Goal: Transaction & Acquisition: Book appointment/travel/reservation

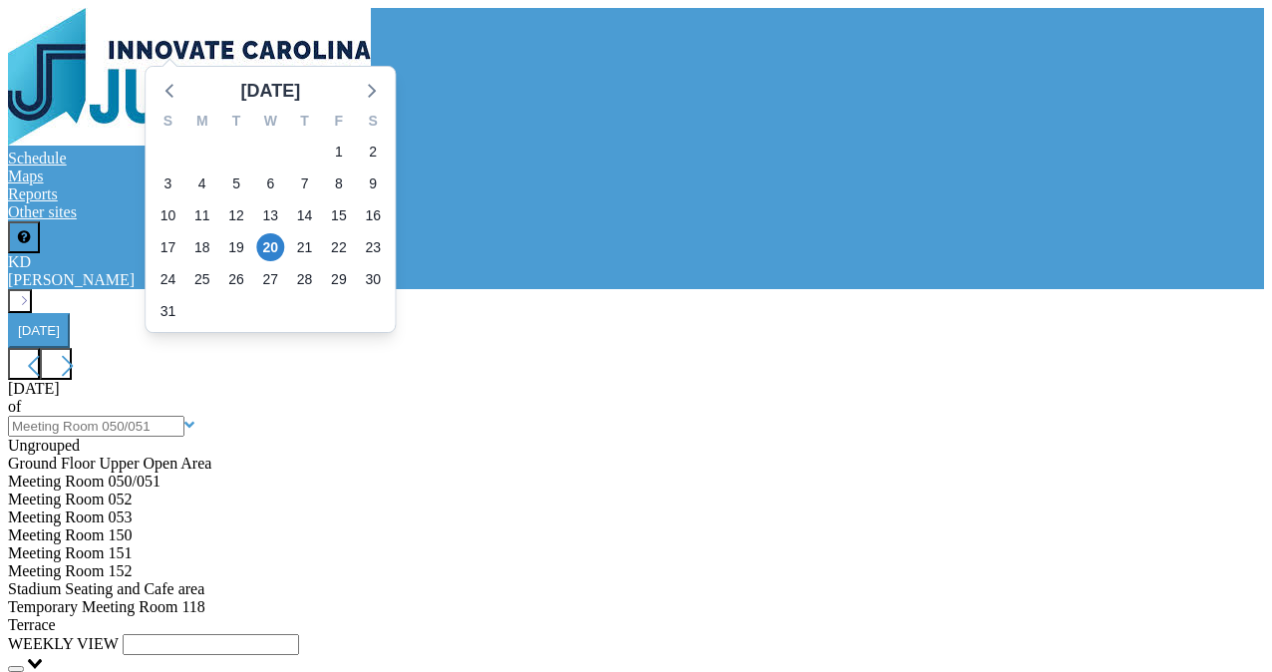
scroll to position [1536, 0]
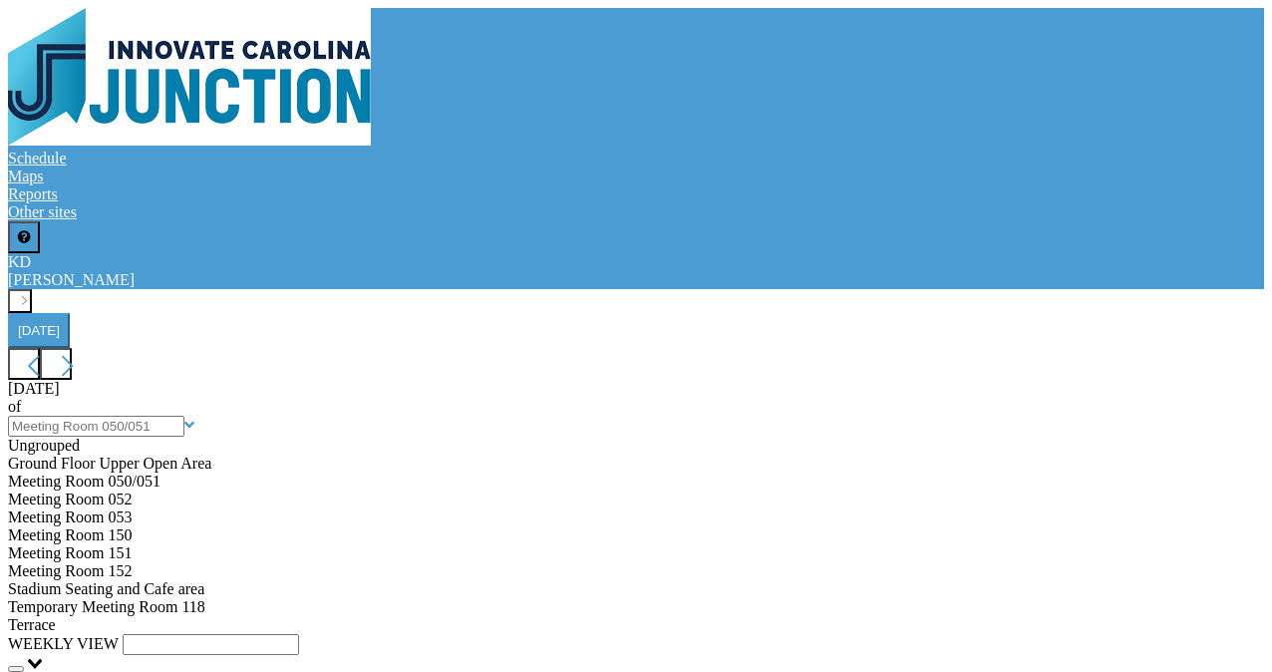
type input "Meeting Room 151"
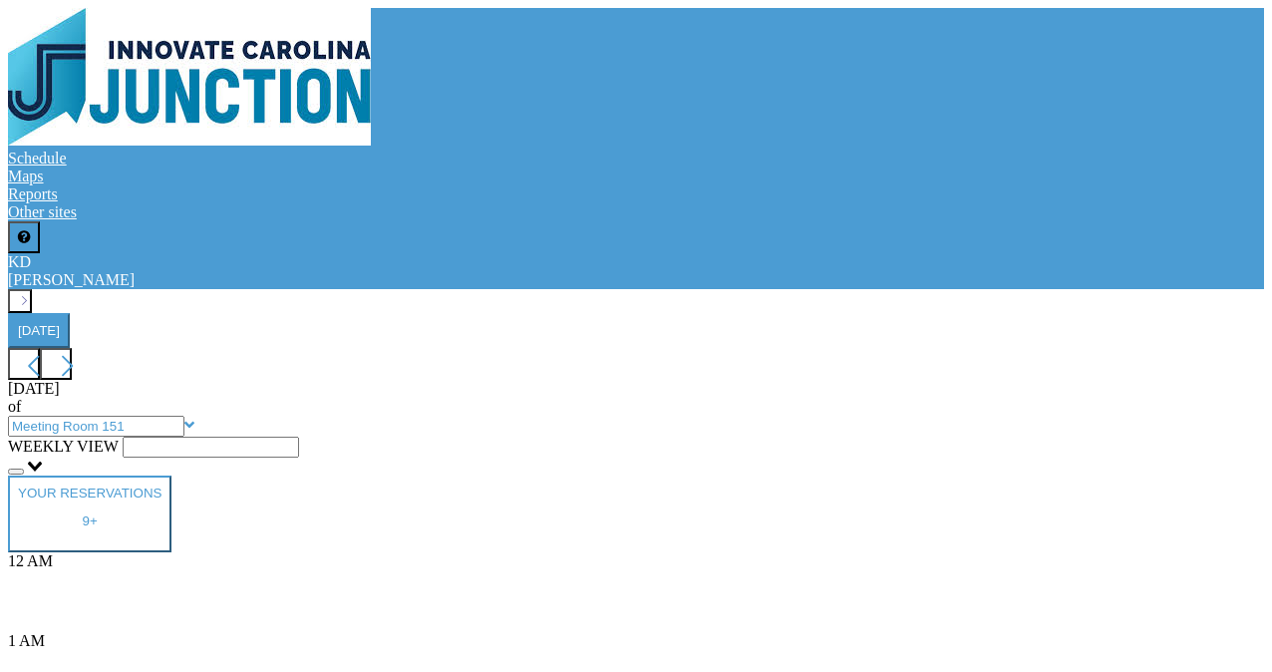
scroll to position [678, 0]
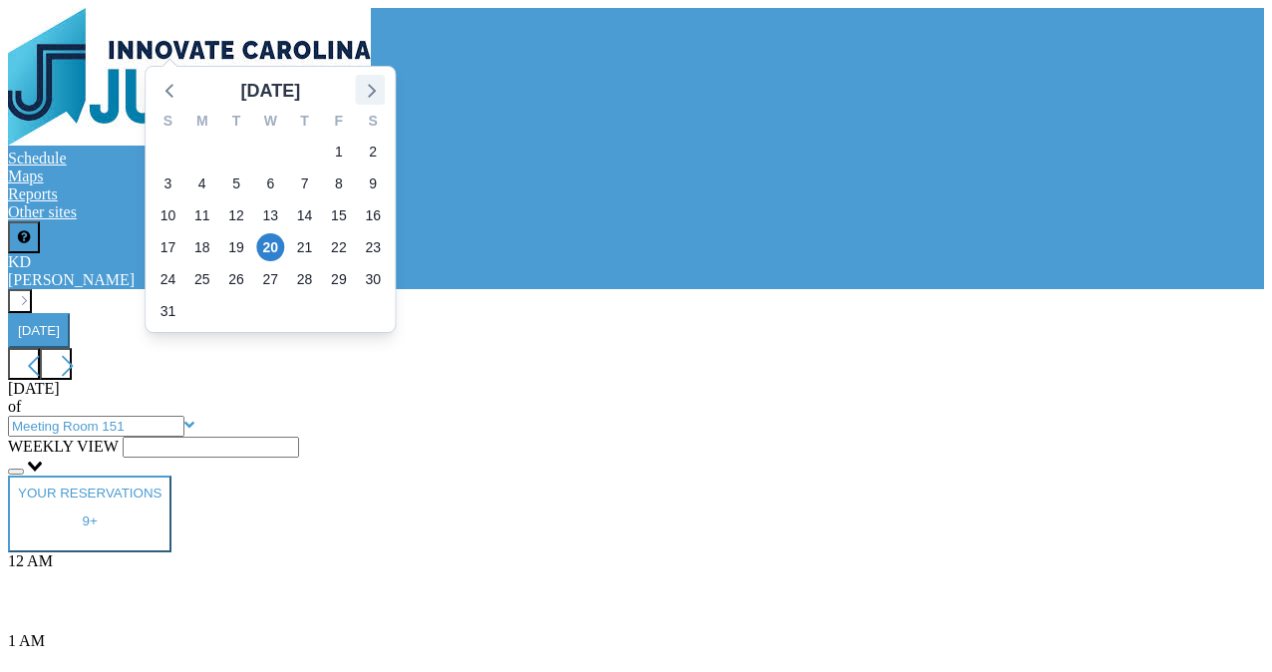
click at [383, 103] on icon at bounding box center [370, 90] width 26 height 26
click at [284, 197] on span "10" at bounding box center [270, 184] width 28 height 28
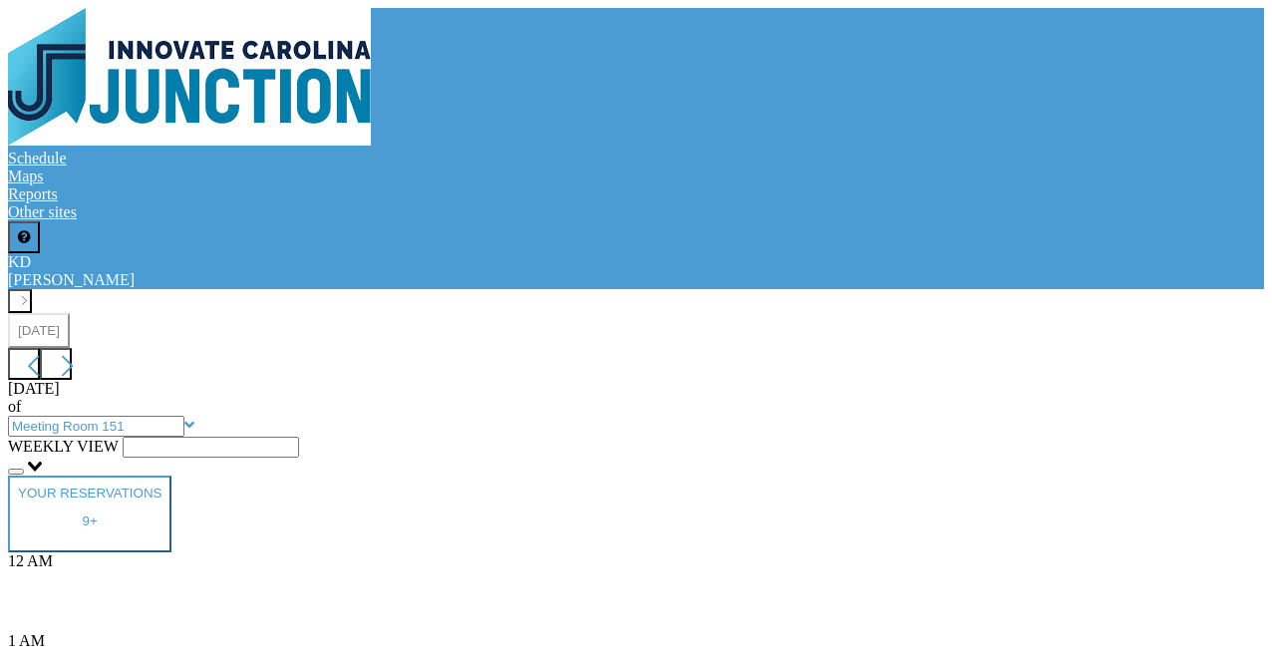
scroll to position [598, 0]
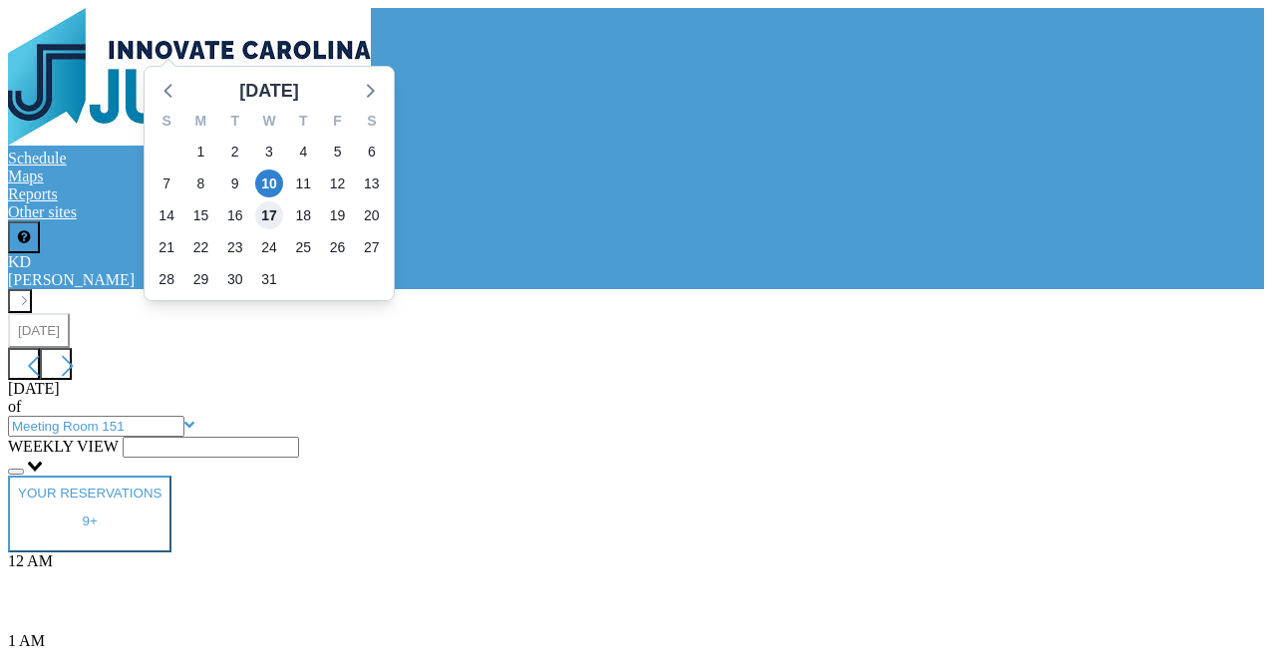
click at [283, 229] on span "17" at bounding box center [269, 215] width 28 height 28
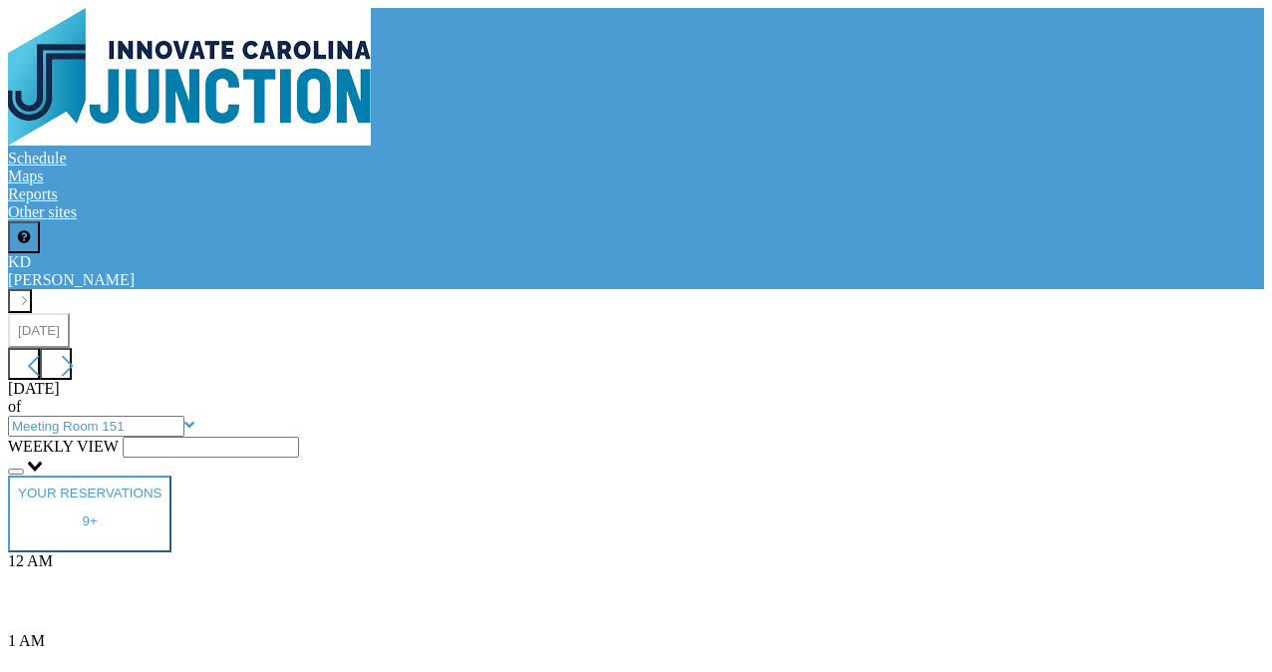
type input "11:30 am"
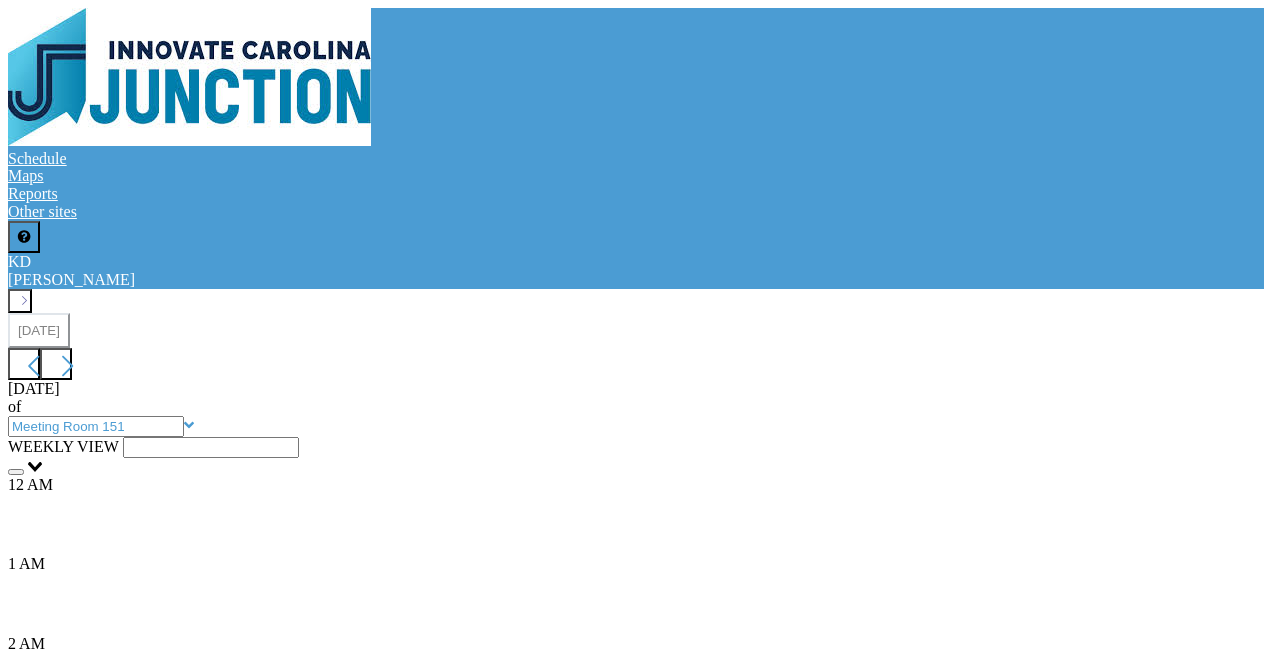
scroll to position [1032, 0]
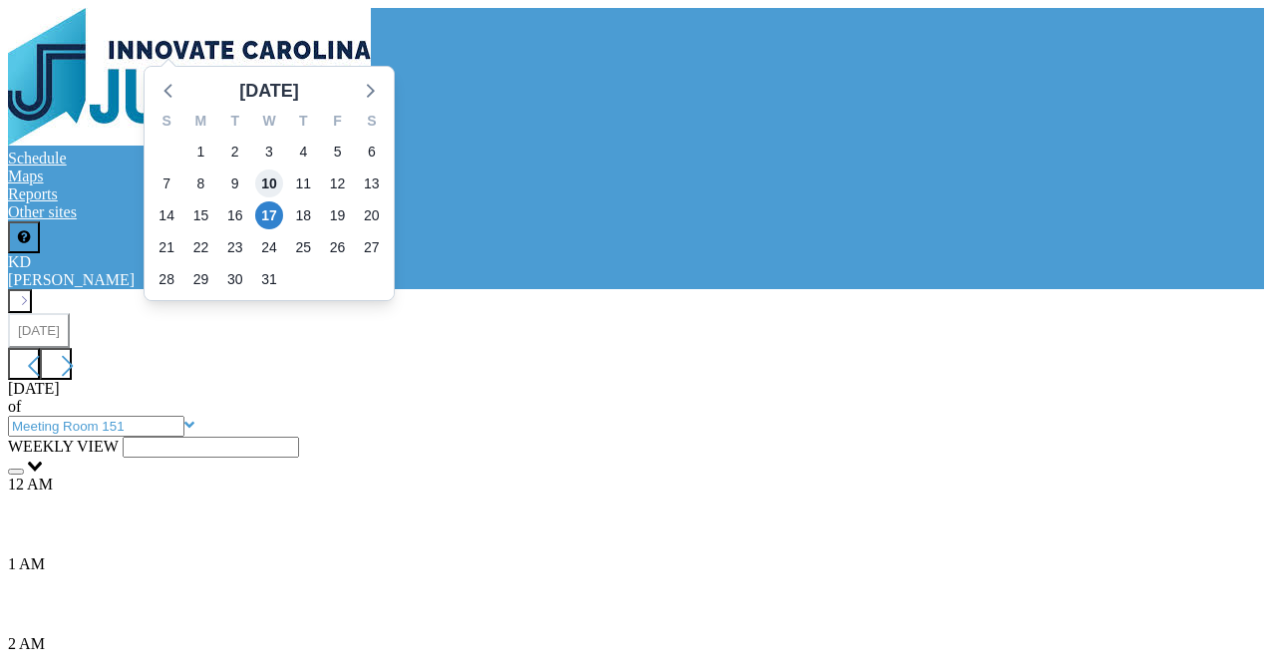
click at [283, 197] on span "10" at bounding box center [269, 184] width 28 height 28
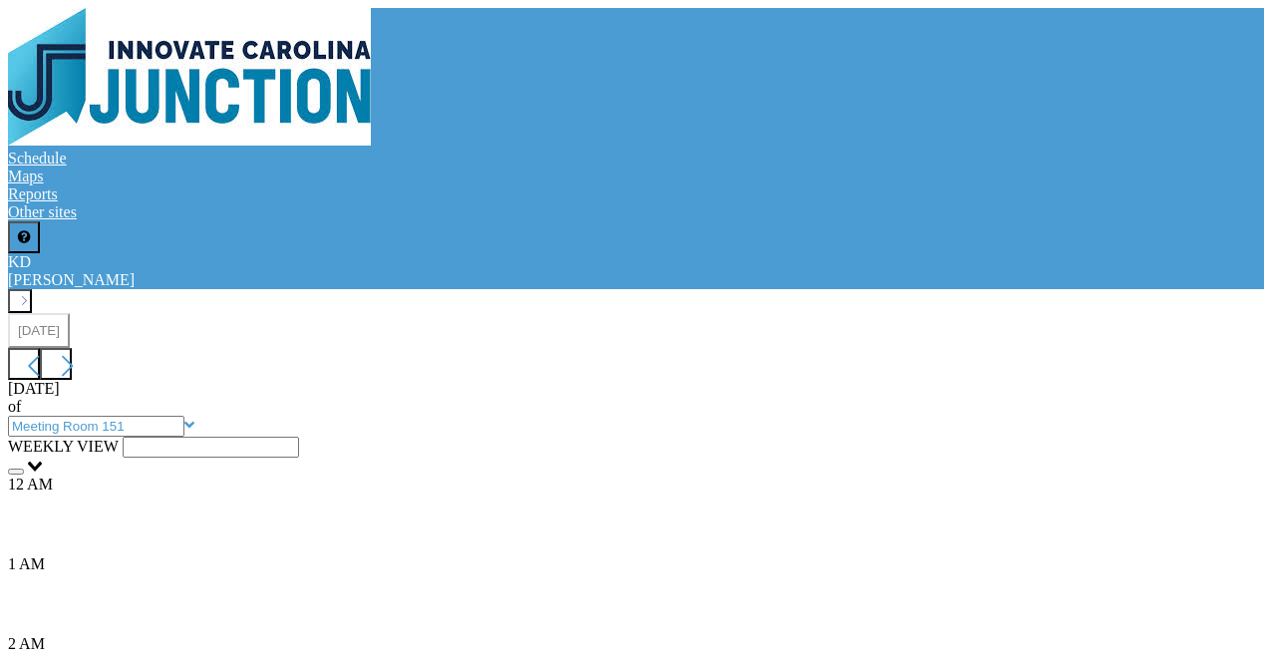
scroll to position [598, 0]
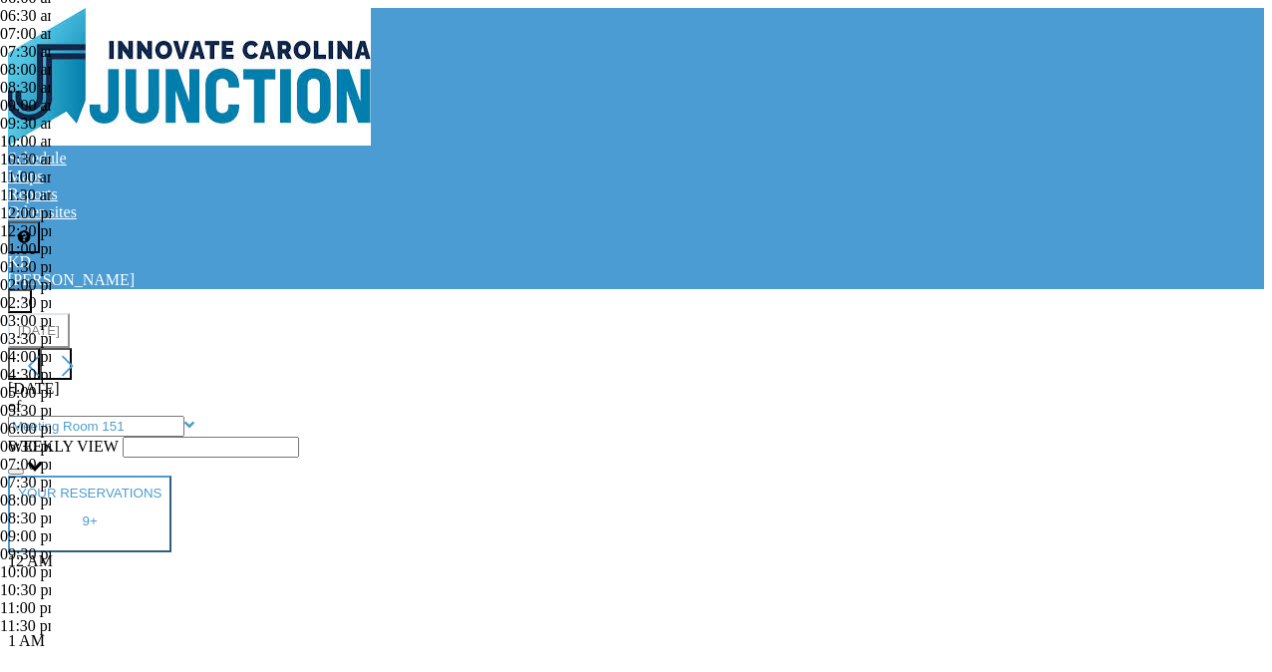
scroll to position [0, 0]
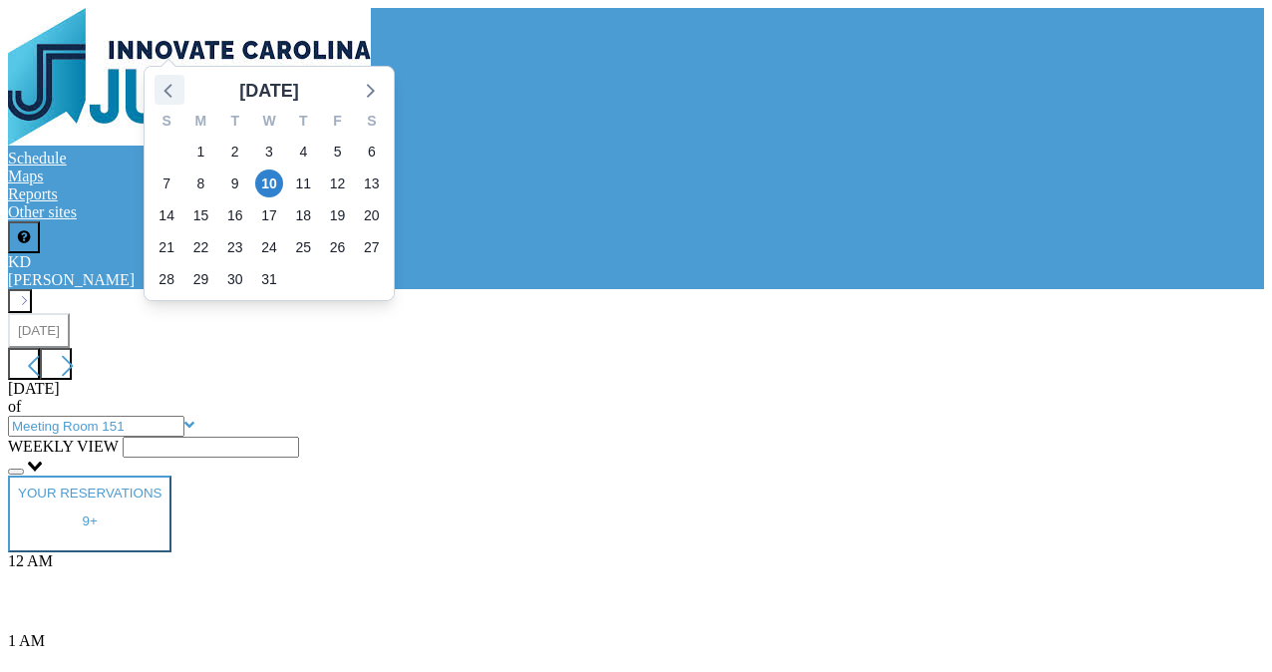
click at [182, 103] on icon at bounding box center [170, 90] width 26 height 26
click at [249, 197] on span "9" at bounding box center [235, 184] width 28 height 28
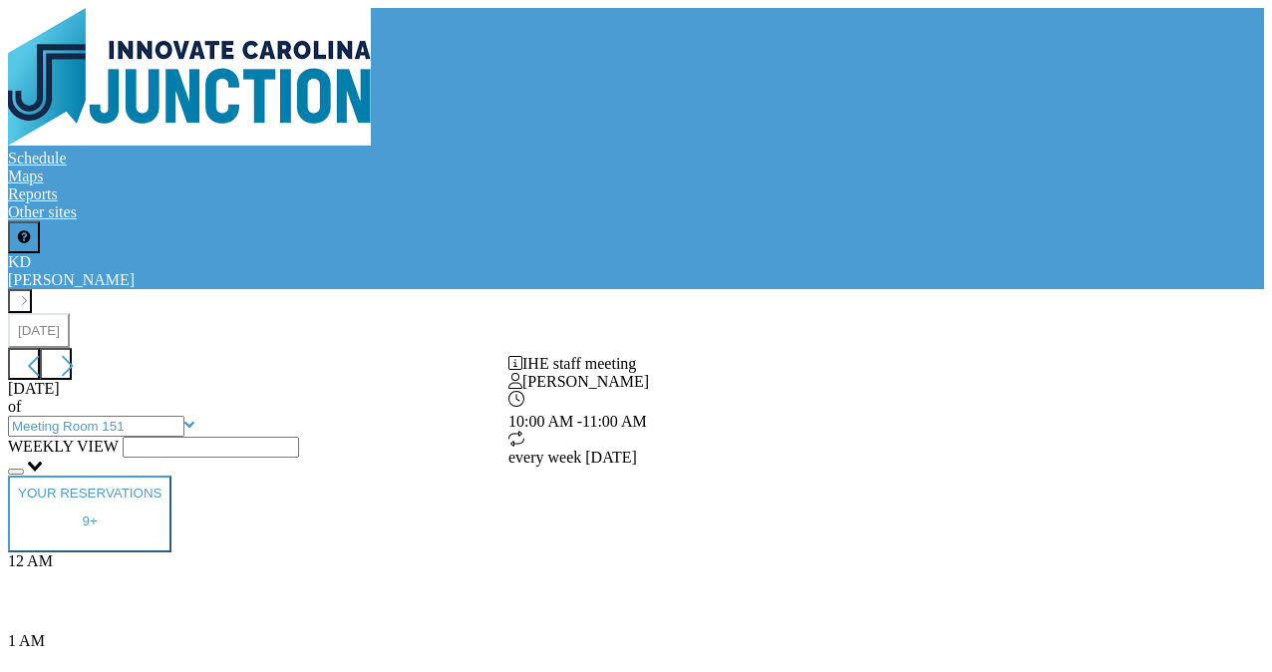
scroll to position [684, 0]
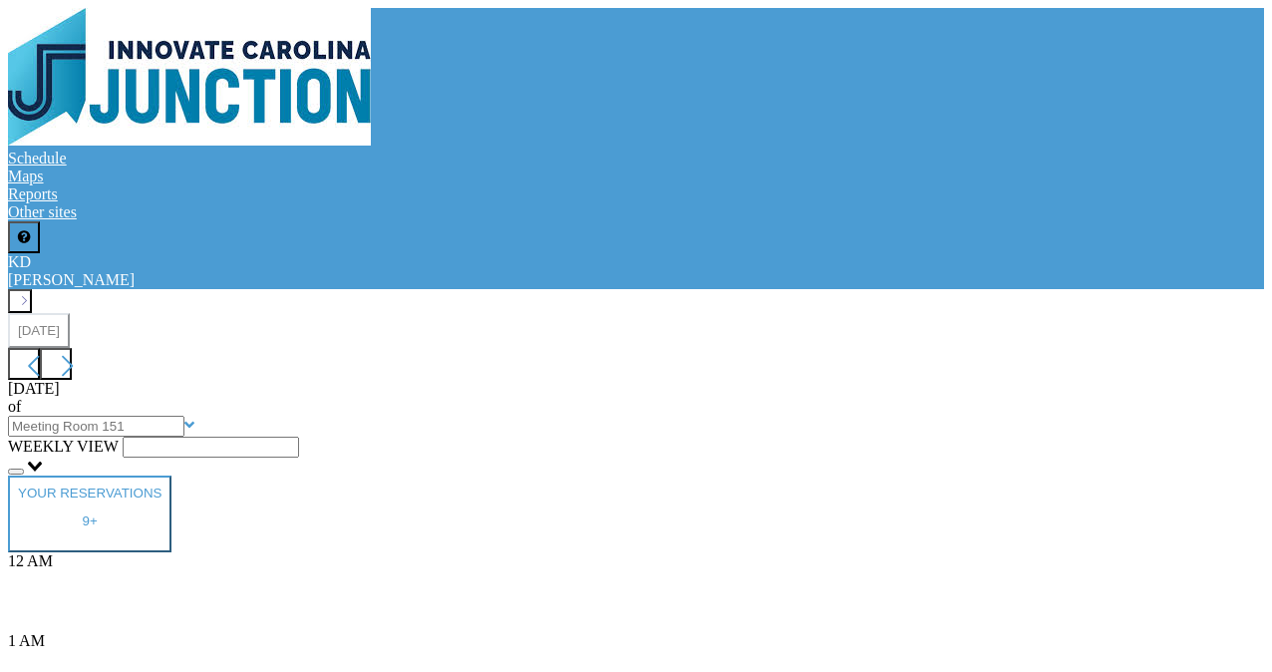
click at [184, 416] on input "text" at bounding box center [96, 426] width 176 height 21
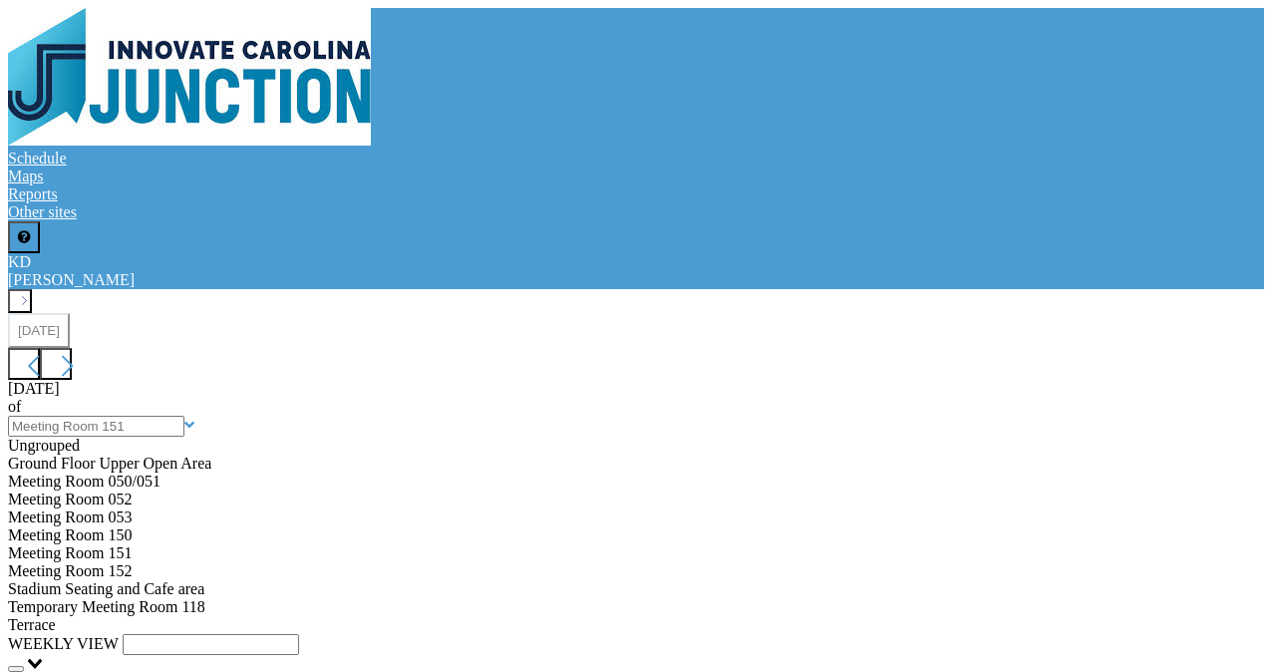
scroll to position [104, 0]
type input "Meeting Room 152"
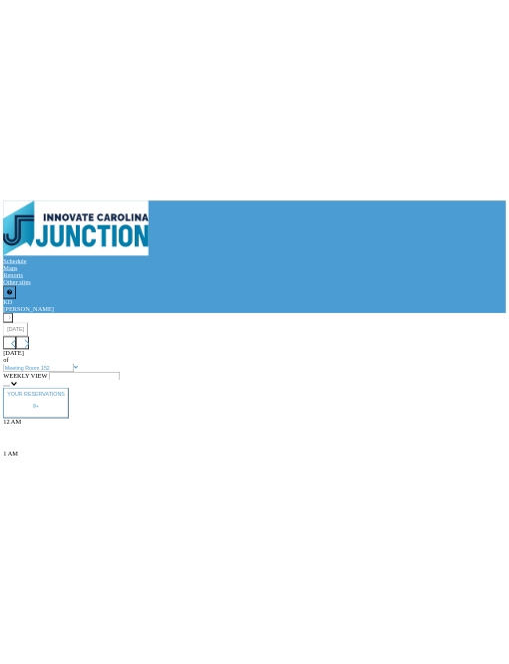
scroll to position [641, 0]
